Goal: Check status

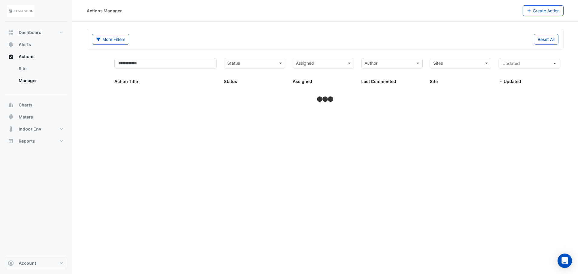
select select "**"
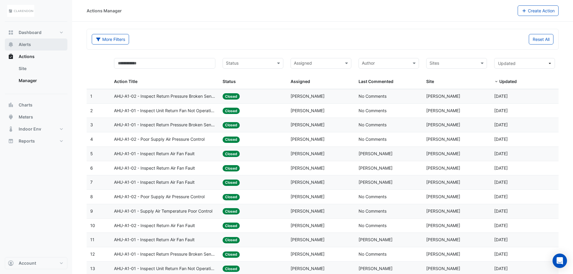
click at [28, 47] on span "Alerts" at bounding box center [25, 45] width 12 height 6
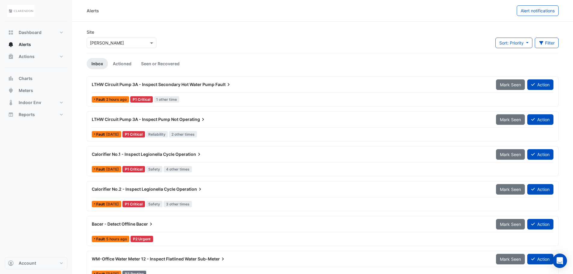
scroll to position [60, 0]
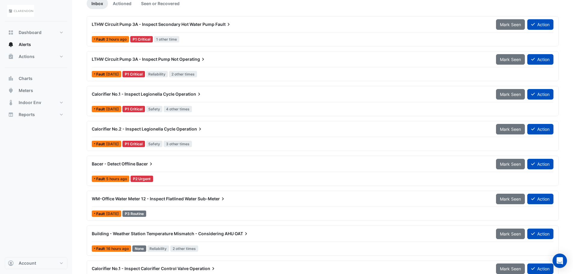
click at [147, 164] on span "Bacer" at bounding box center [145, 164] width 18 height 6
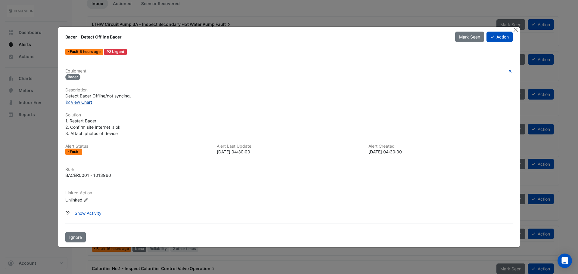
click at [85, 104] on link "View Chart" at bounding box center [78, 102] width 27 height 5
click at [517, 28] on button "Close" at bounding box center [515, 30] width 6 height 6
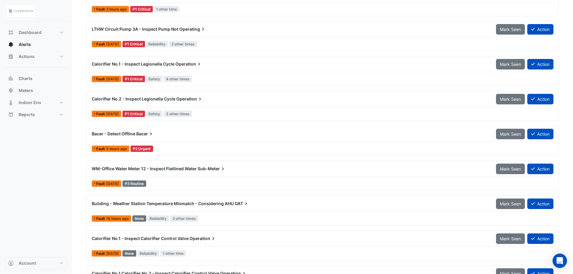
scroll to position [116, 0]
